Goal: Navigation & Orientation: Find specific page/section

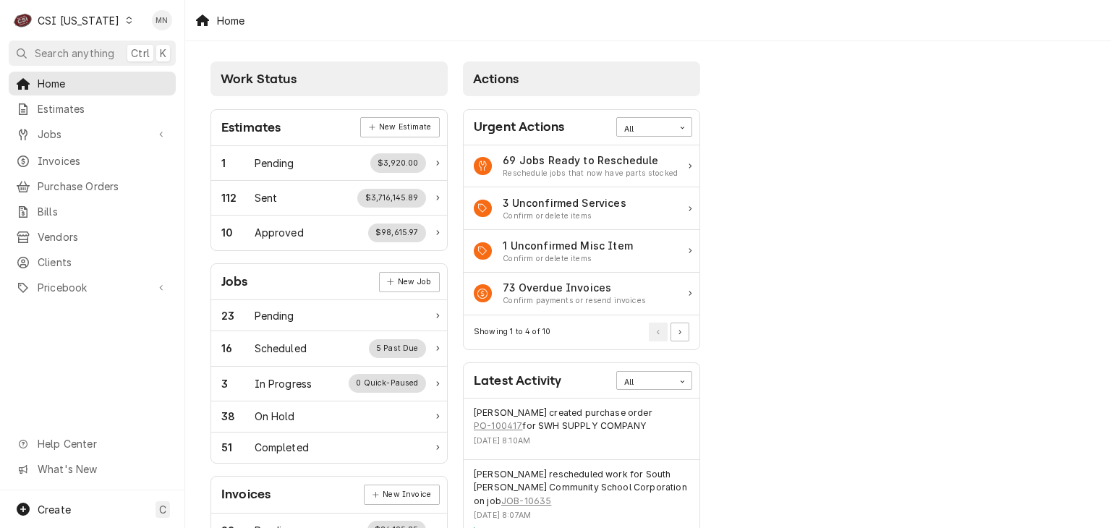
click at [98, 22] on div "CSI Kentucky" at bounding box center [79, 20] width 82 height 15
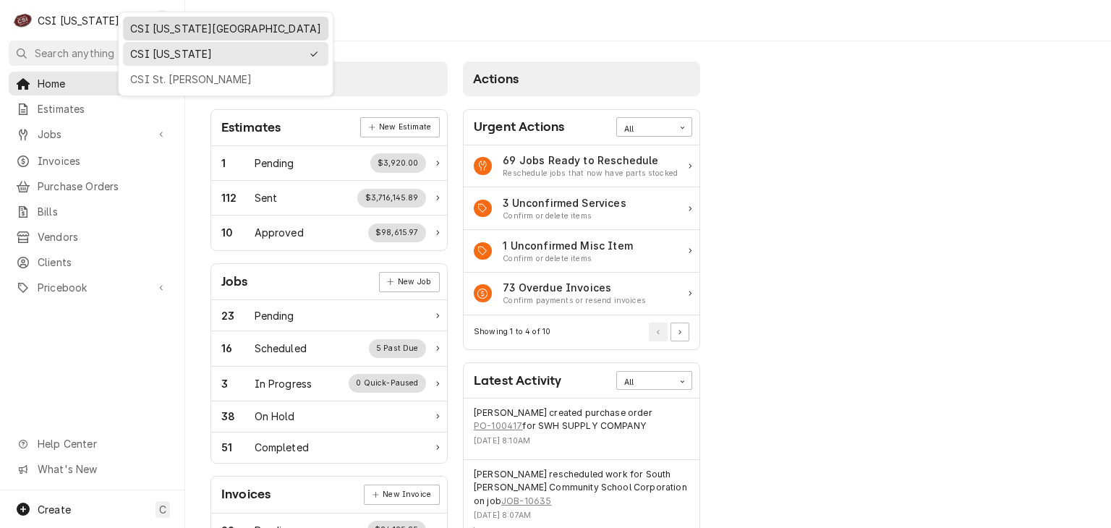
click at [142, 25] on div "CSI Kansas City" at bounding box center [225, 28] width 191 height 15
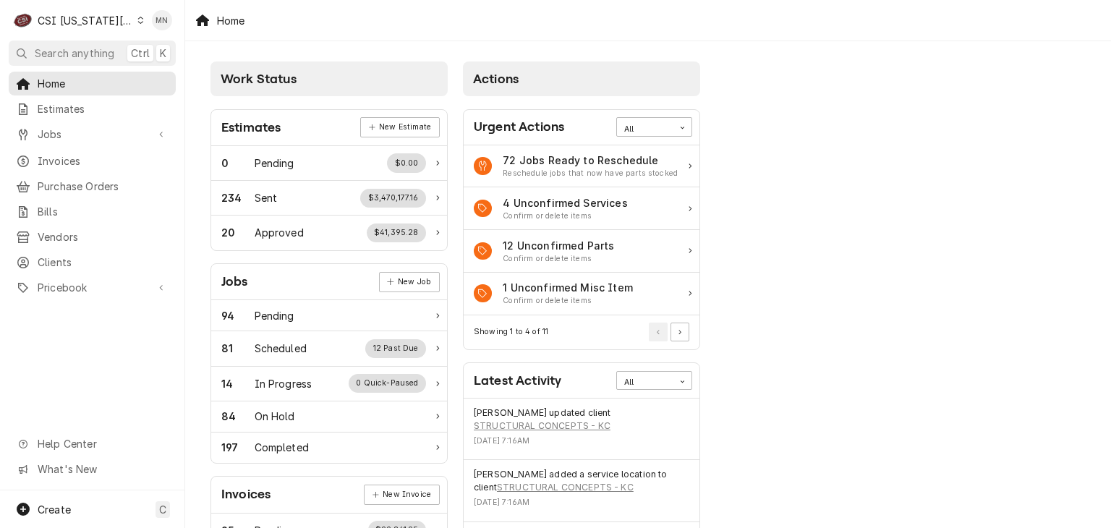
click at [105, 22] on div "CSI Kansas City" at bounding box center [85, 20] width 95 height 15
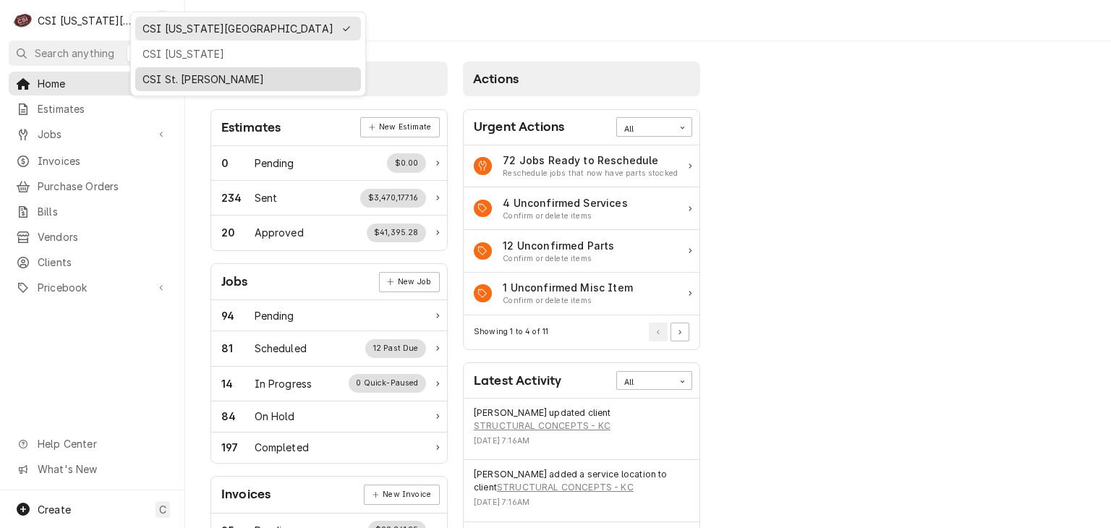
click at [148, 76] on div "CSI St. [PERSON_NAME]" at bounding box center [247, 79] width 211 height 15
